Goal: Information Seeking & Learning: Learn about a topic

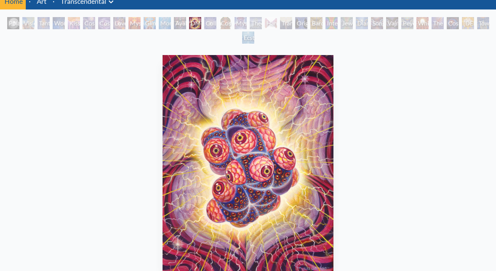
scroll to position [41, 0]
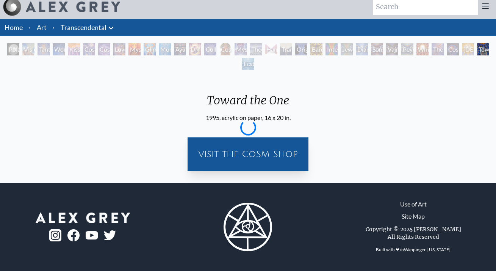
scroll to position [5, 0]
